Goal: Task Accomplishment & Management: Complete application form

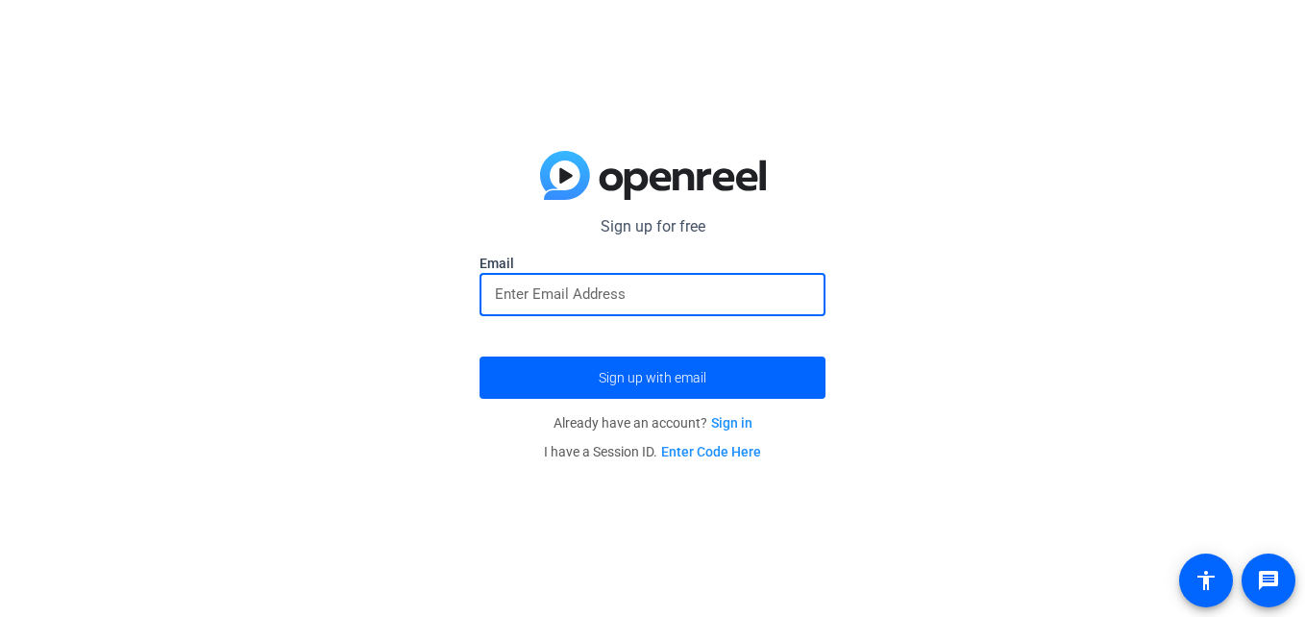
click at [664, 291] on input "email" at bounding box center [652, 294] width 315 height 23
type input "[EMAIL_ADDRESS][DOMAIN_NAME]"
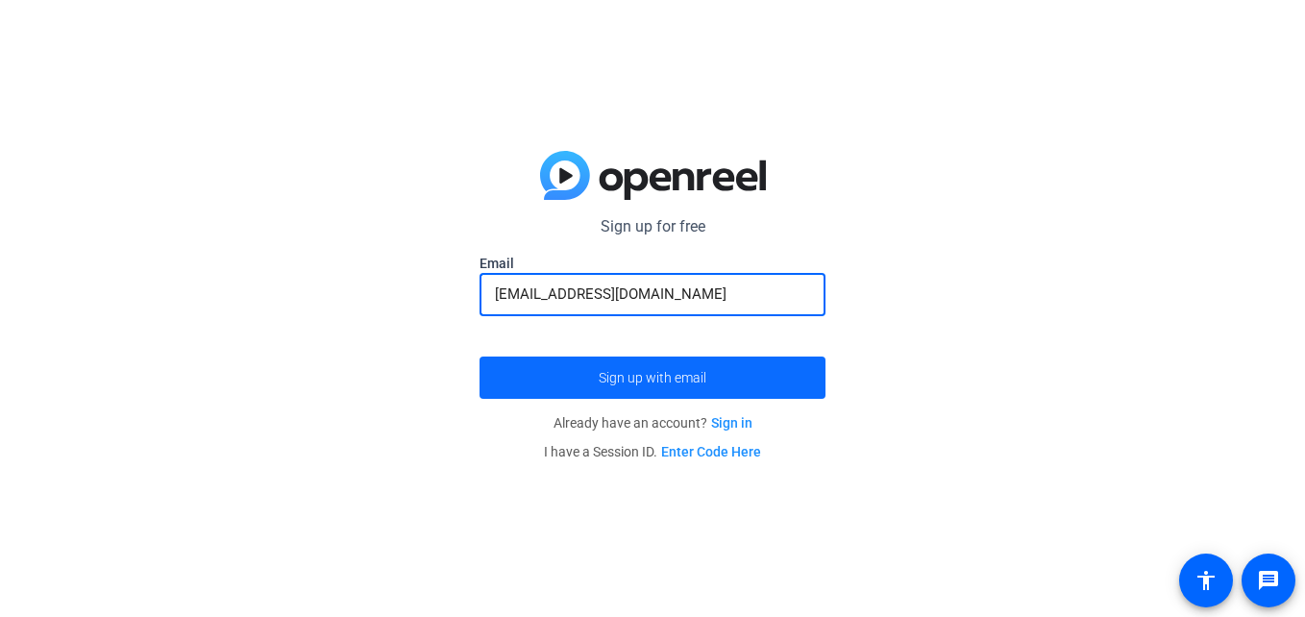
click at [662, 389] on span "submit" at bounding box center [653, 378] width 346 height 46
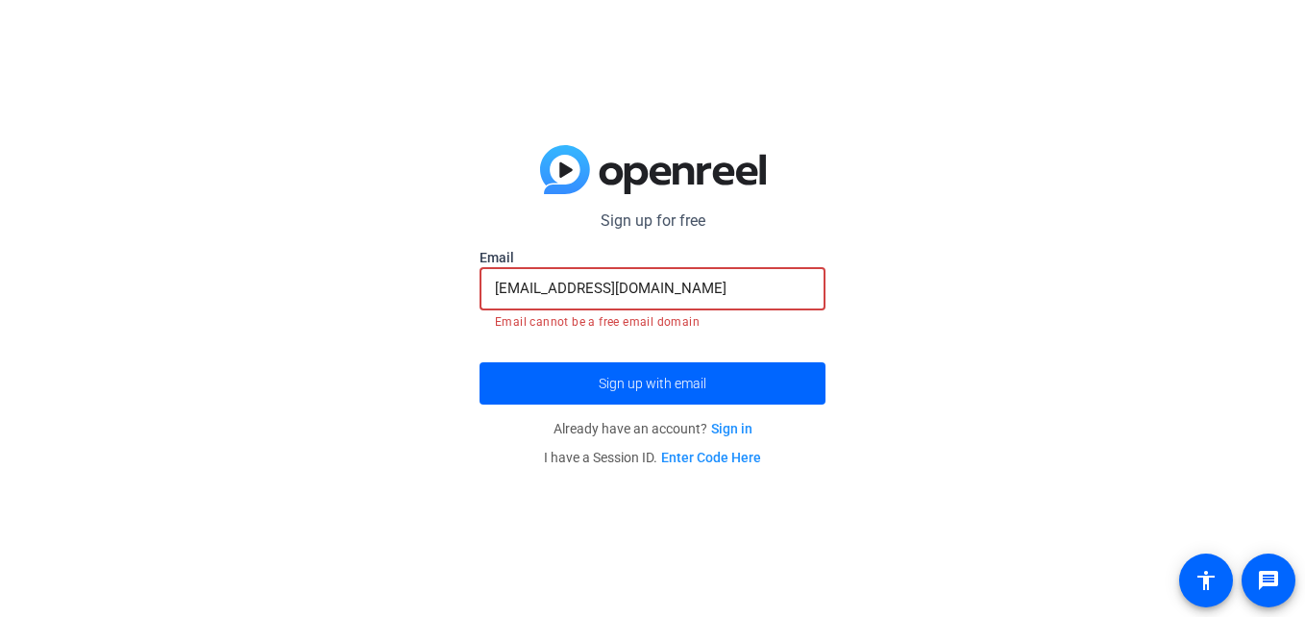
drag, startPoint x: 747, startPoint y: 282, endPoint x: 484, endPoint y: 282, distance: 263.4
click at [484, 282] on div "28spenceree@gmail.com" at bounding box center [653, 288] width 346 height 43
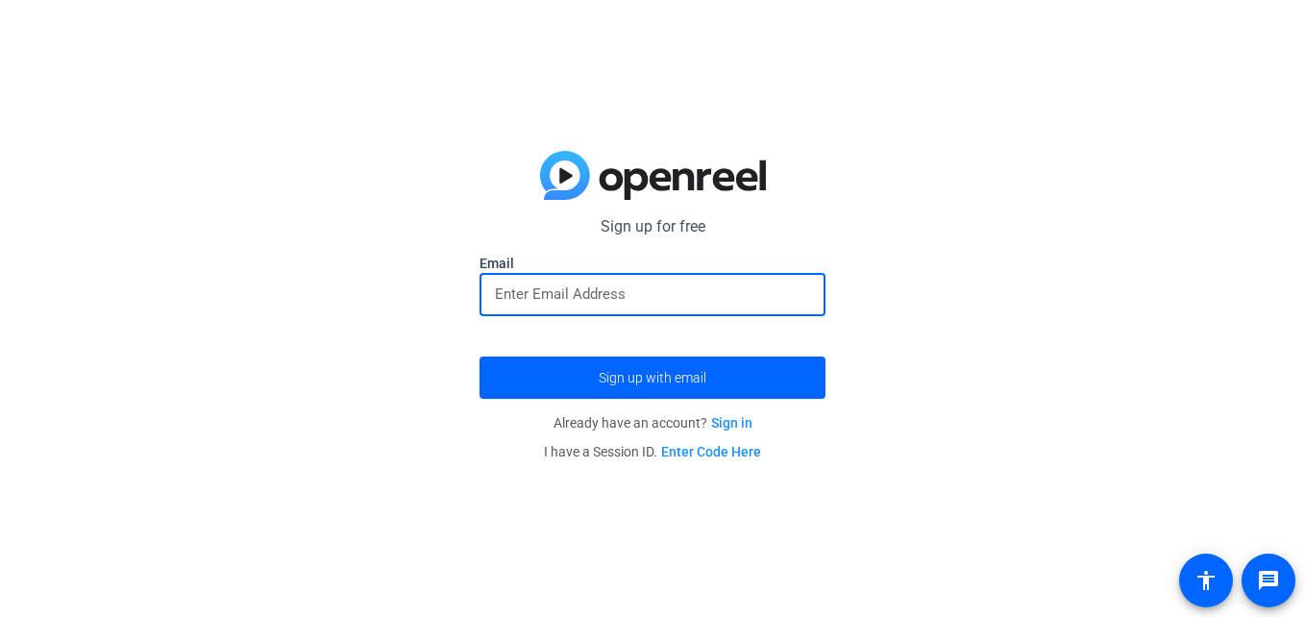
click at [540, 299] on input "email" at bounding box center [652, 294] width 315 height 23
type input "ES21860@student.wjccschools.org"
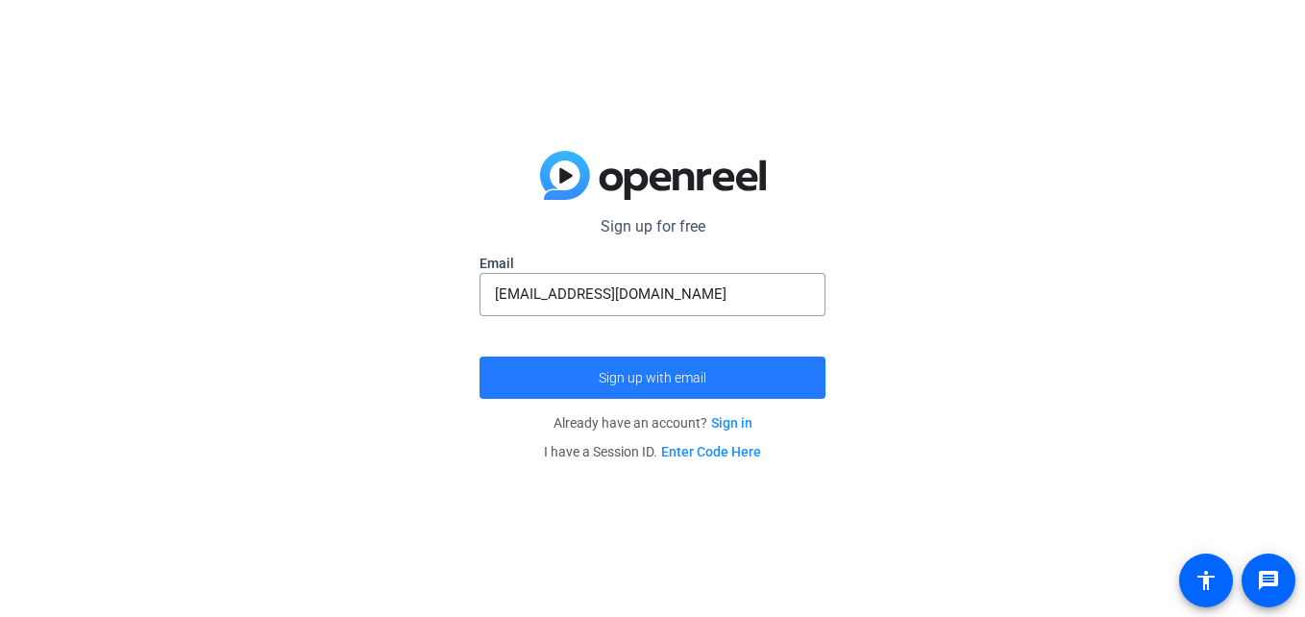
click at [597, 361] on span "submit" at bounding box center [653, 378] width 346 height 46
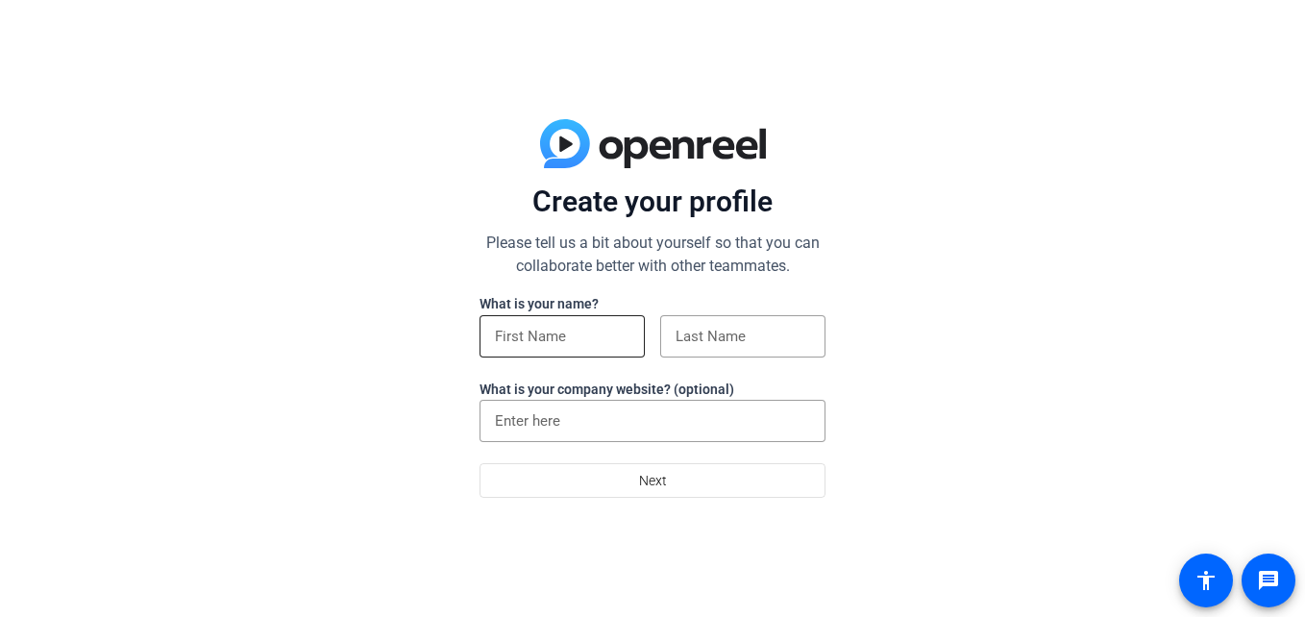
click at [534, 342] on input at bounding box center [562, 336] width 135 height 23
type input "[PERSON_NAME]"
click at [732, 340] on input at bounding box center [743, 336] width 135 height 23
type input "[PERSON_NAME]"
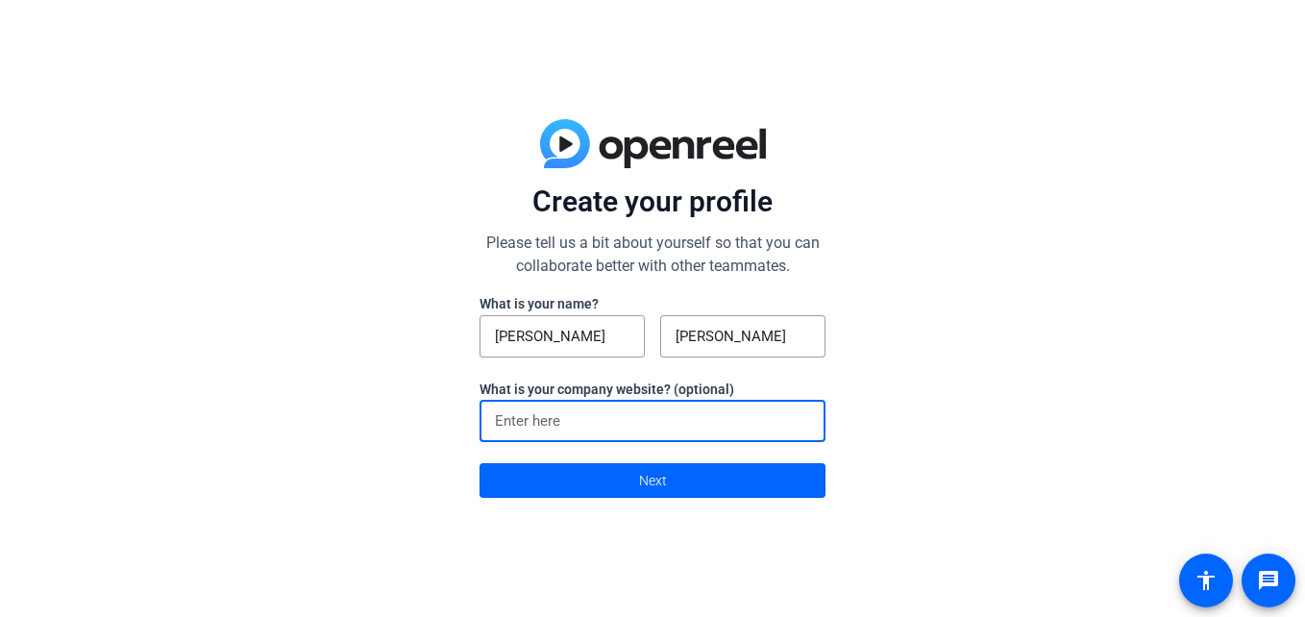
click at [707, 416] on input at bounding box center [652, 421] width 315 height 23
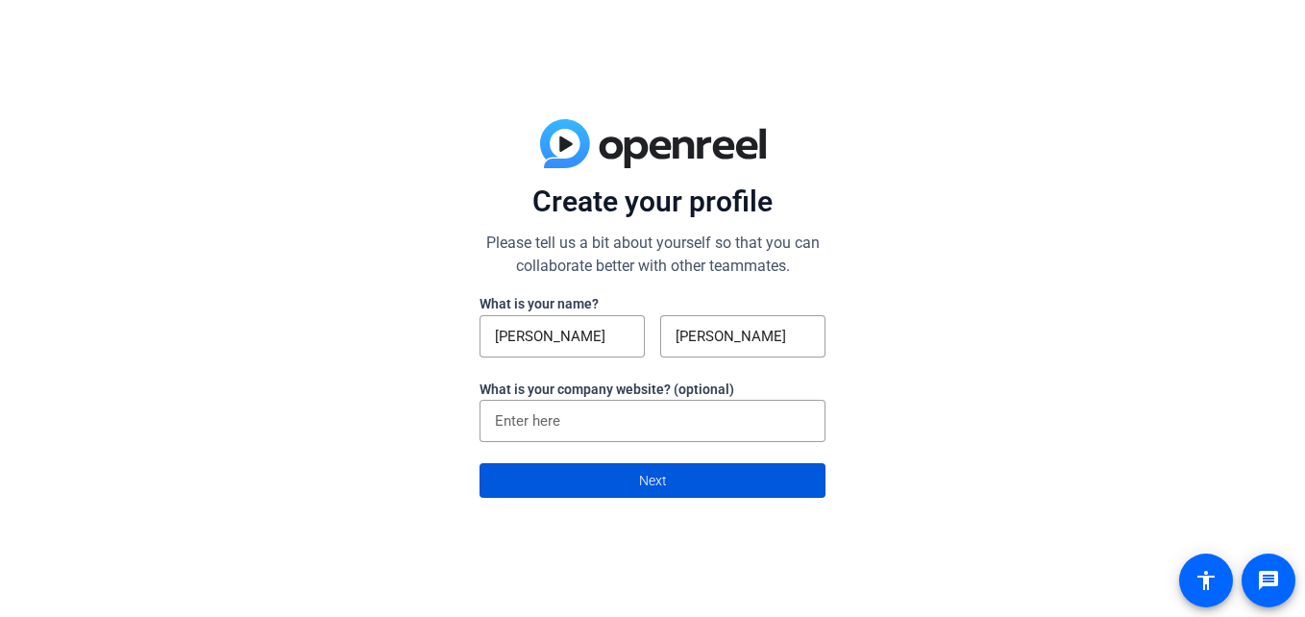
click at [708, 479] on span at bounding box center [653, 481] width 344 height 46
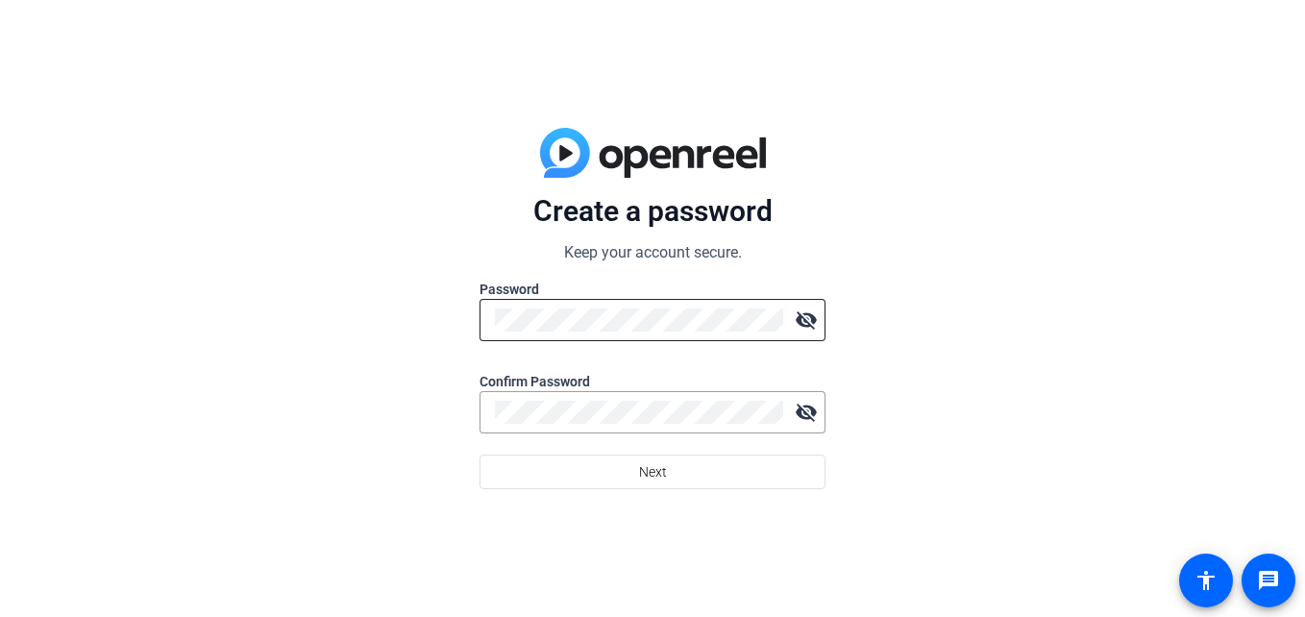
click at [697, 333] on div at bounding box center [639, 320] width 288 height 42
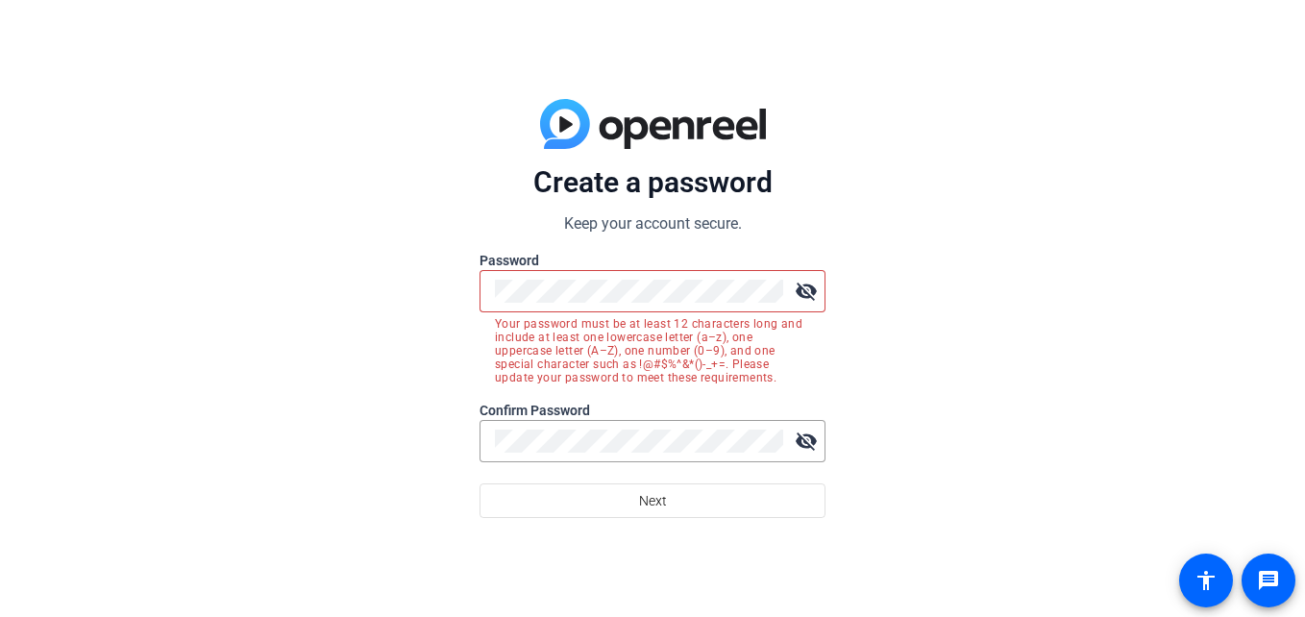
click at [783, 288] on div "visibility_off" at bounding box center [804, 291] width 42 height 38
click at [783, 289] on div "visibility_off" at bounding box center [804, 291] width 42 height 38
click at [817, 299] on mat-icon "visibility_off" at bounding box center [806, 291] width 38 height 38
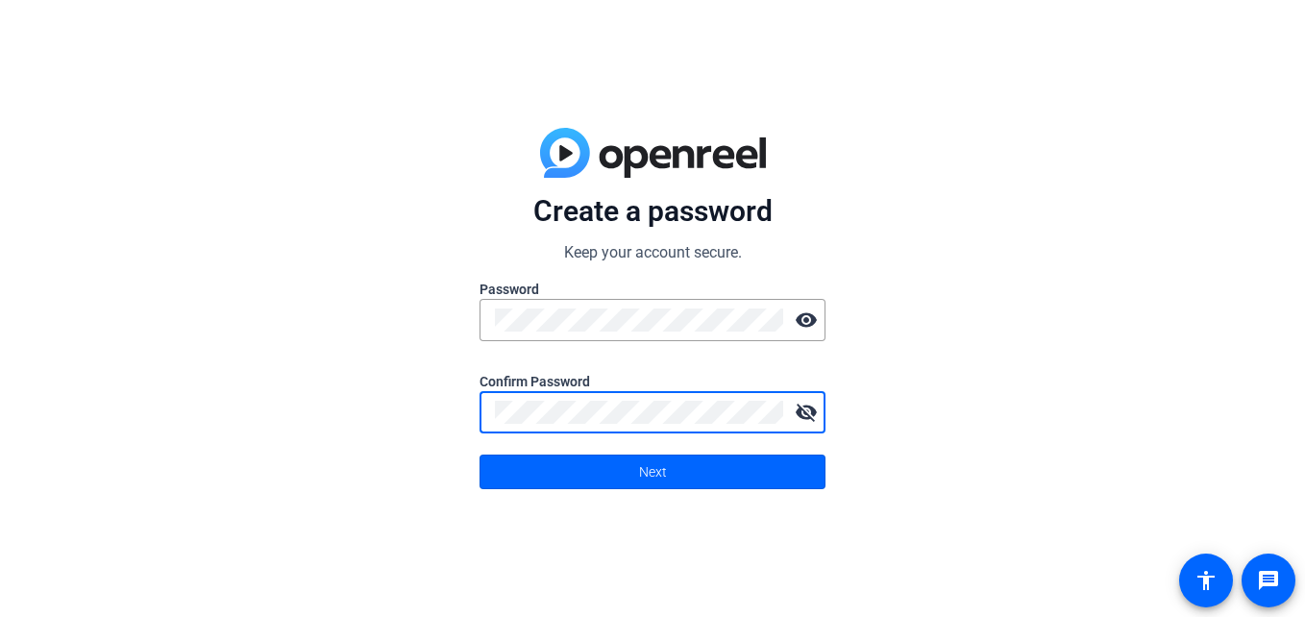
click button "Next" at bounding box center [653, 472] width 346 height 35
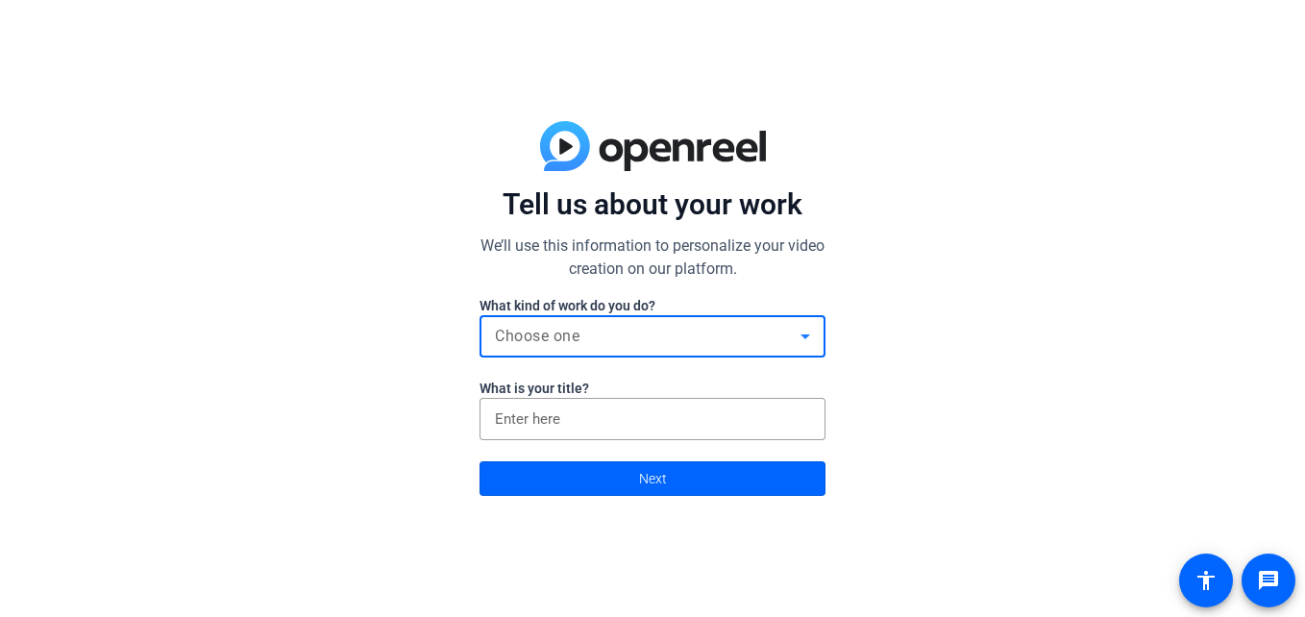
click at [661, 347] on div "Choose one" at bounding box center [648, 336] width 306 height 23
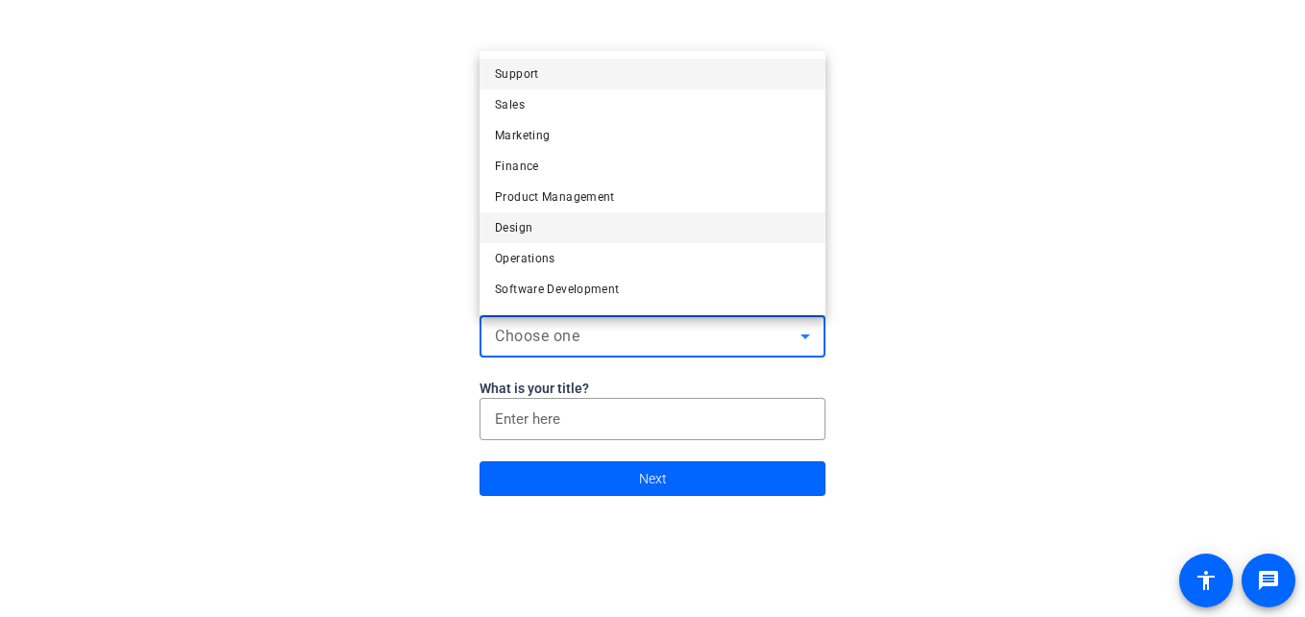
scroll to position [59, 0]
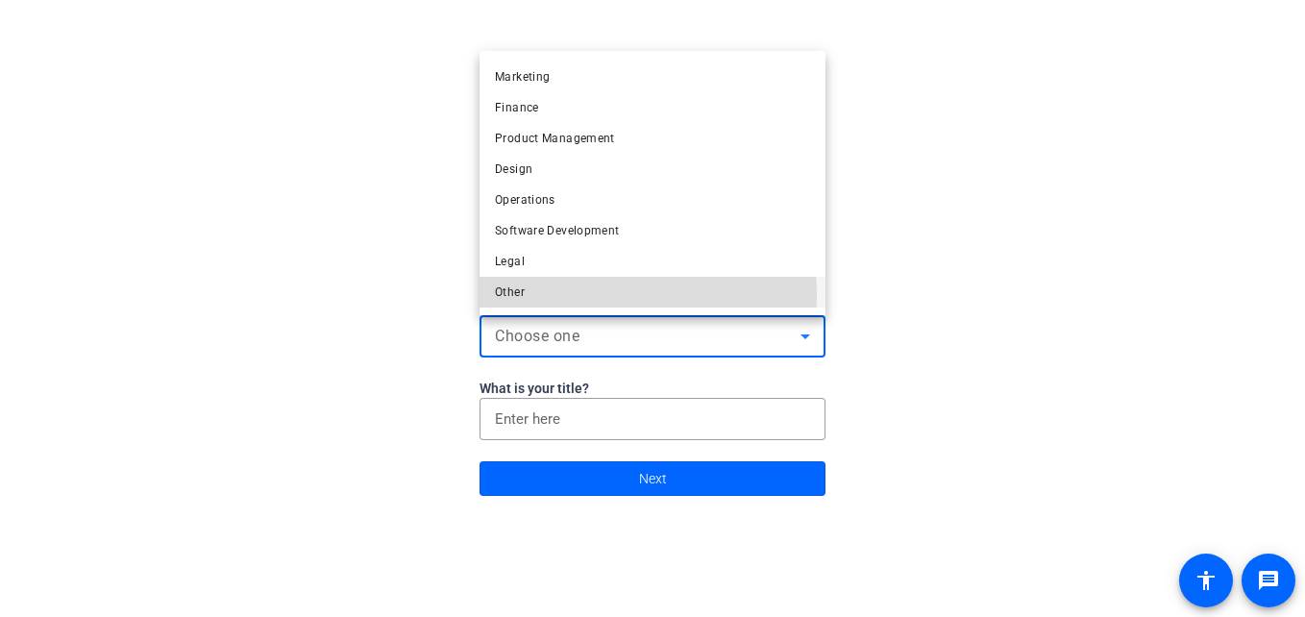
click at [564, 296] on mat-option "Other" at bounding box center [653, 292] width 346 height 31
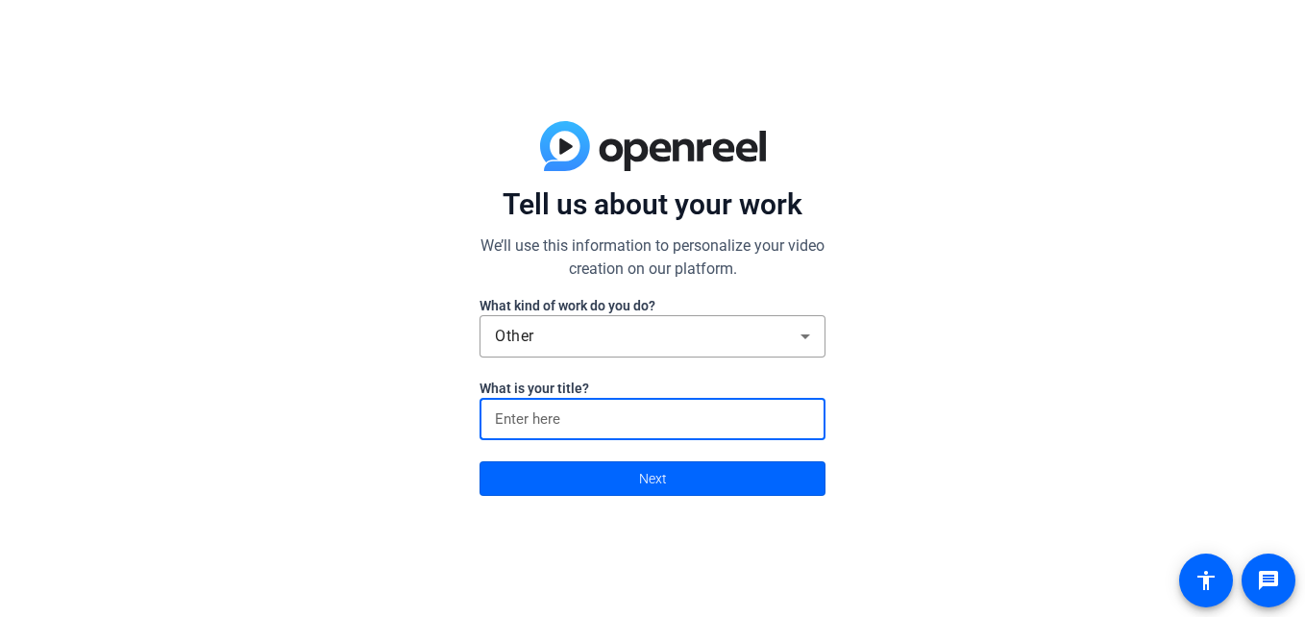
click at [547, 424] on input at bounding box center [652, 419] width 315 height 23
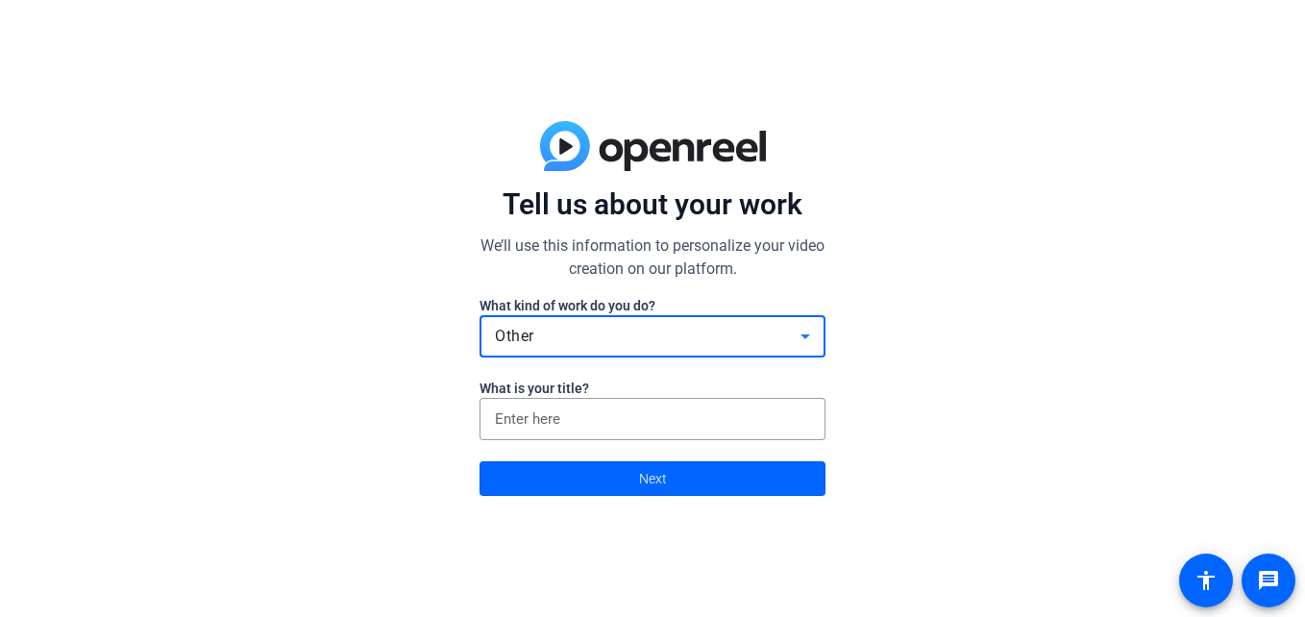
click at [542, 335] on div "Other" at bounding box center [648, 336] width 306 height 23
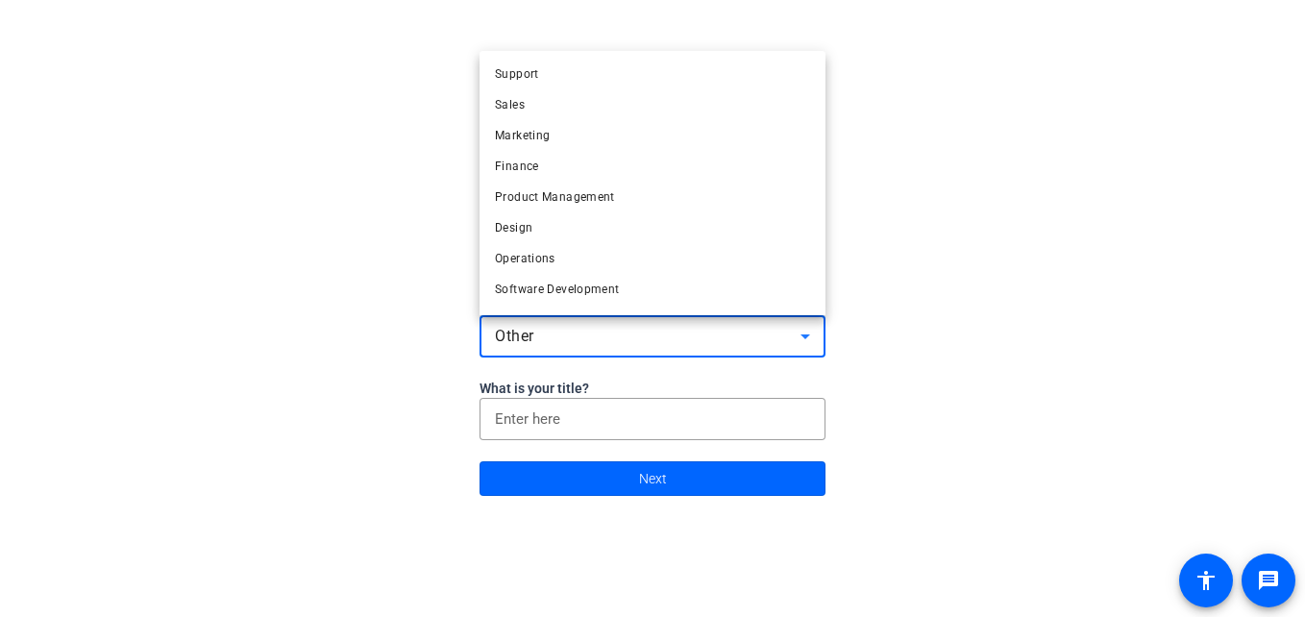
scroll to position [51, 0]
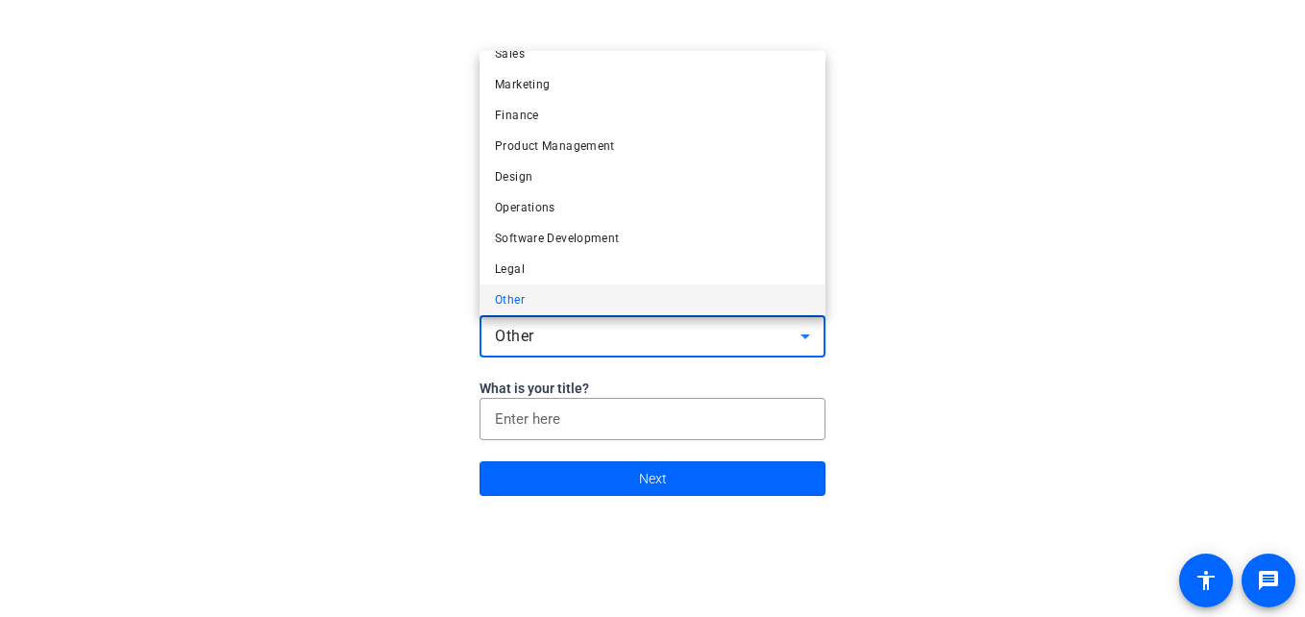
click at [539, 420] on div at bounding box center [652, 308] width 1305 height 617
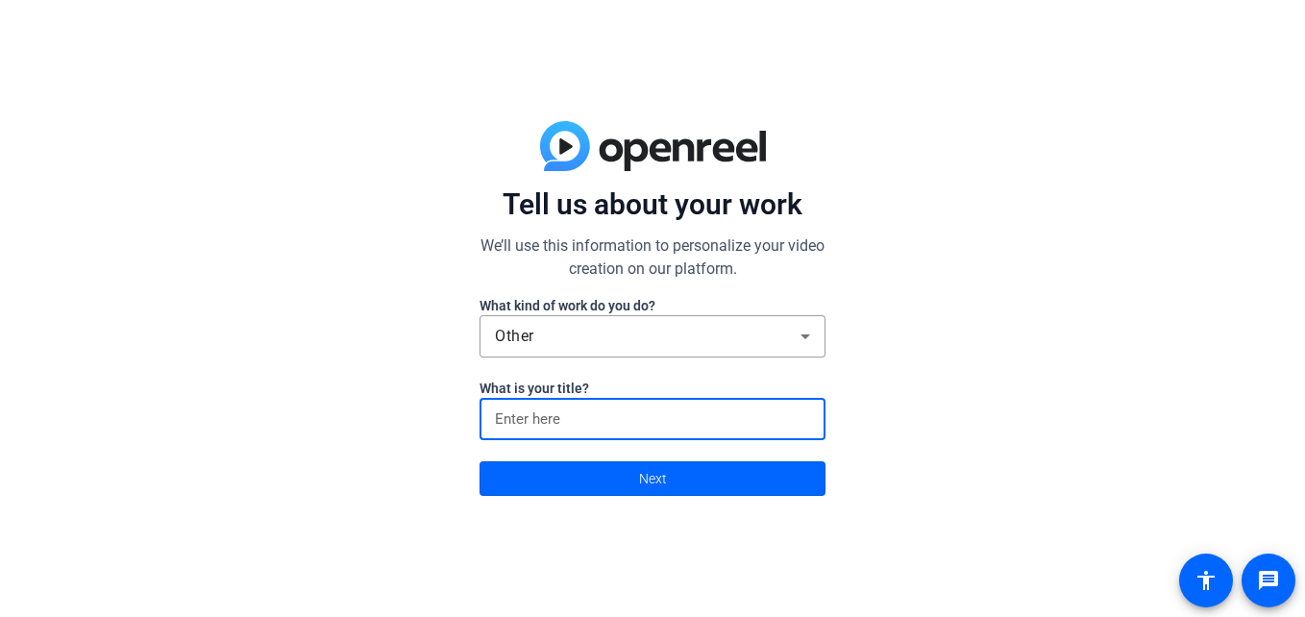
click at [540, 419] on input at bounding box center [652, 419] width 315 height 23
type input "developer"
click button "Next" at bounding box center [653, 478] width 346 height 35
